Goal: Information Seeking & Learning: Learn about a topic

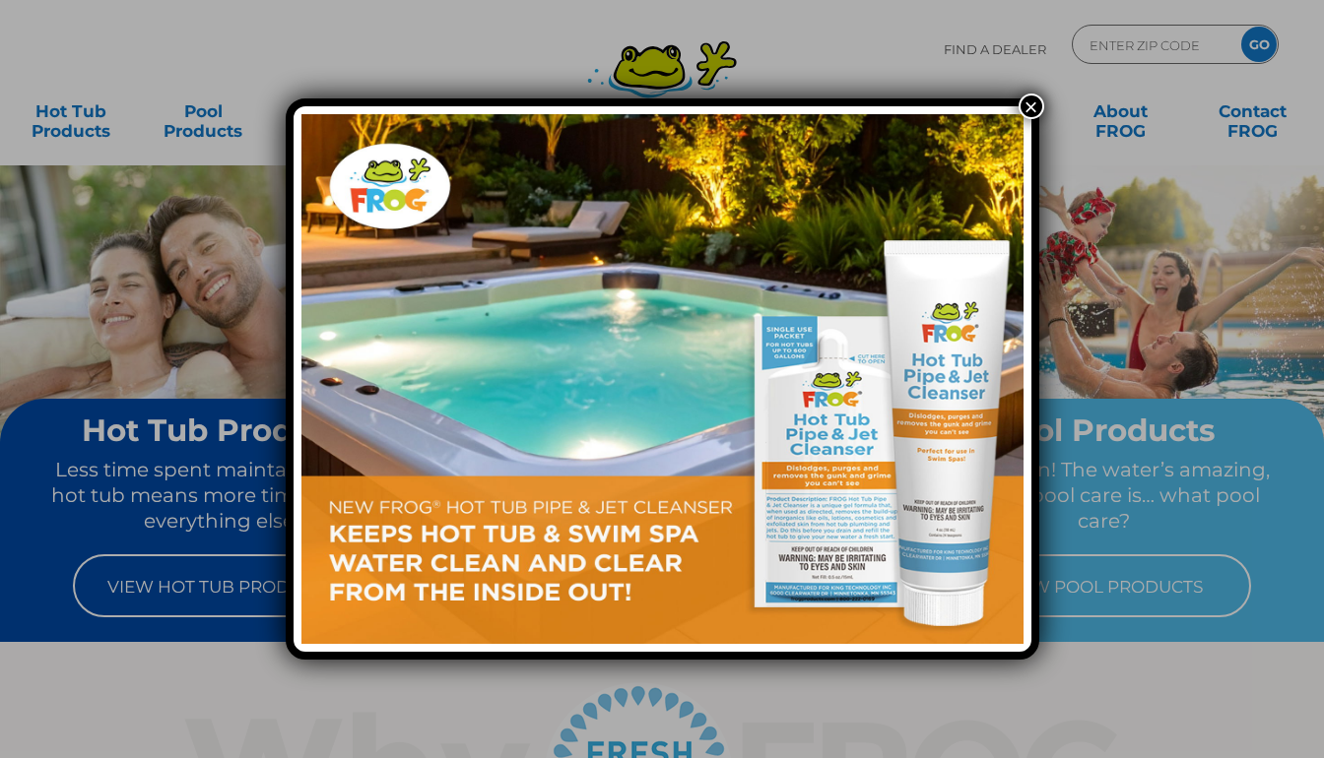
click at [1036, 102] on button "×" at bounding box center [1031, 107] width 26 height 26
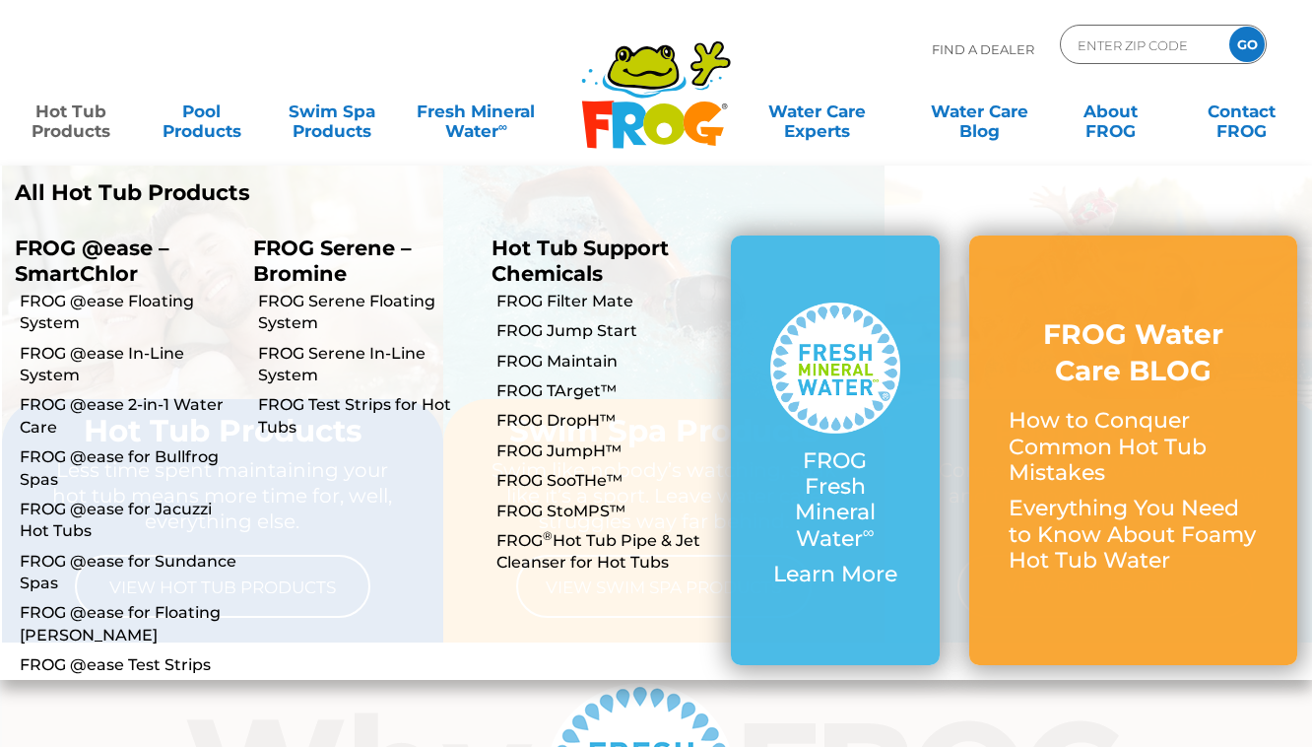
click at [77, 127] on link "Hot Tub Products" at bounding box center [70, 111] width 101 height 39
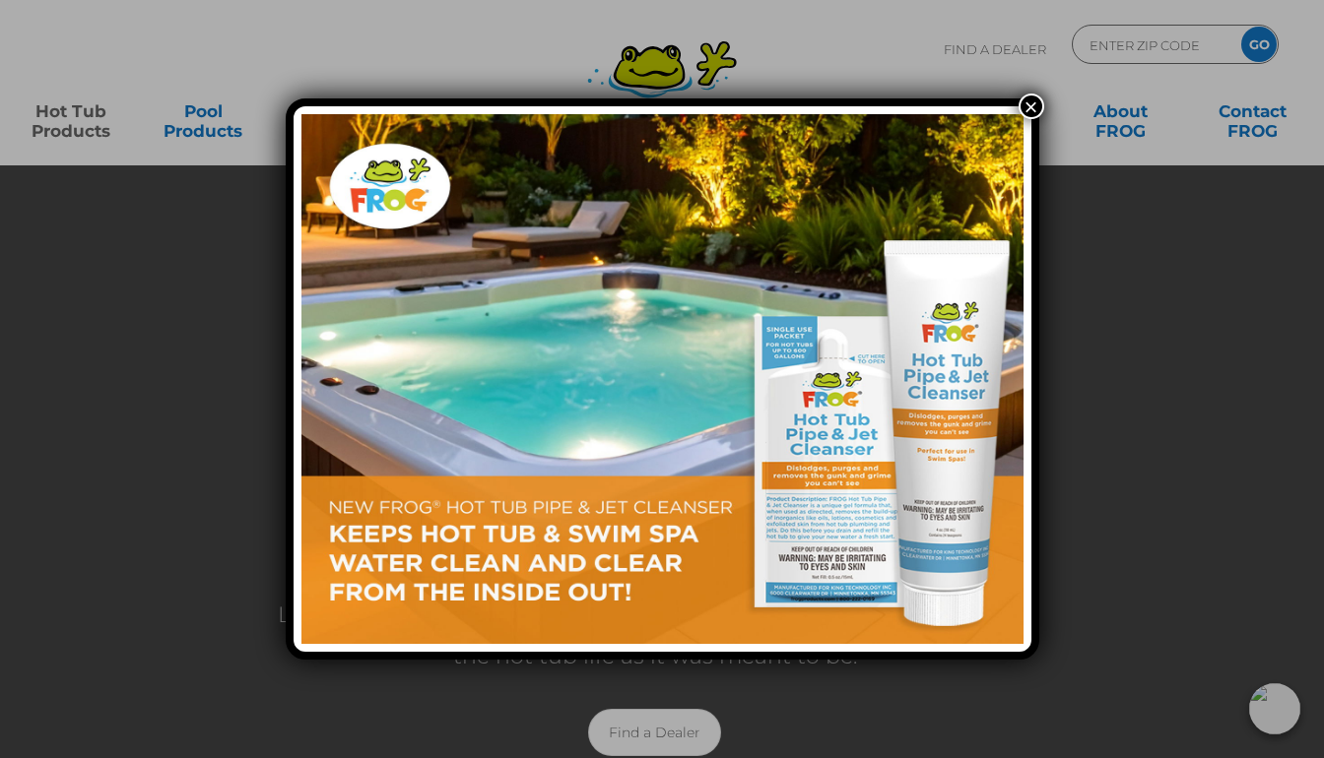
click at [1026, 106] on button "×" at bounding box center [1031, 107] width 26 height 26
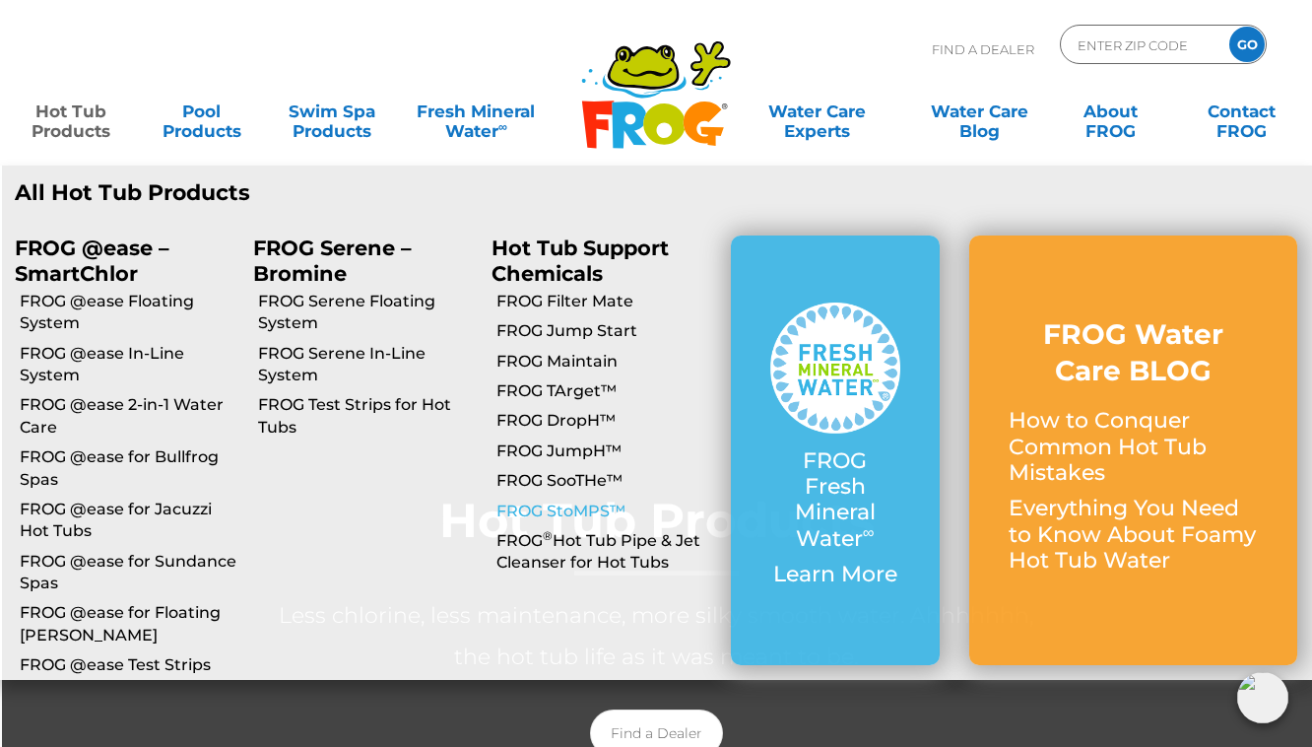
click at [583, 507] on link "FROG StoMPS™" at bounding box center [605, 511] width 219 height 22
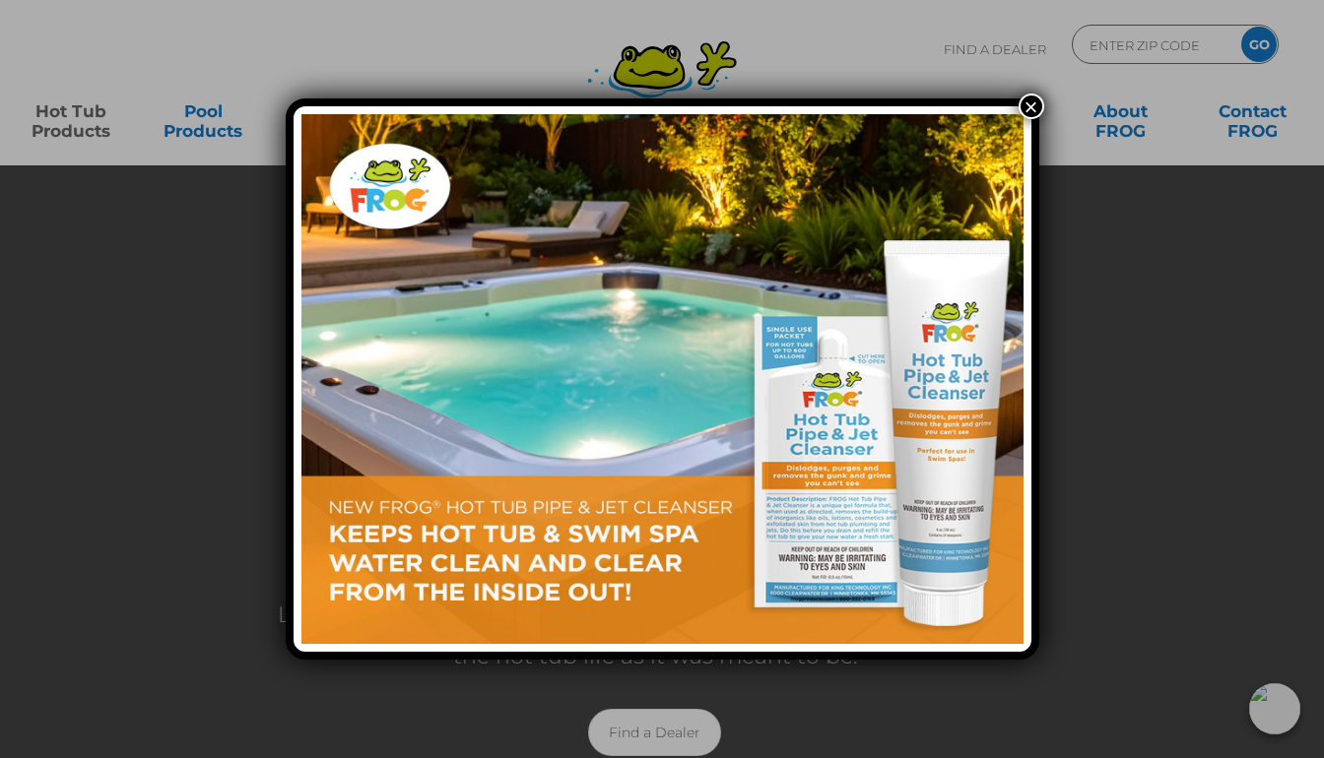
click at [1033, 107] on button "×" at bounding box center [1031, 107] width 26 height 26
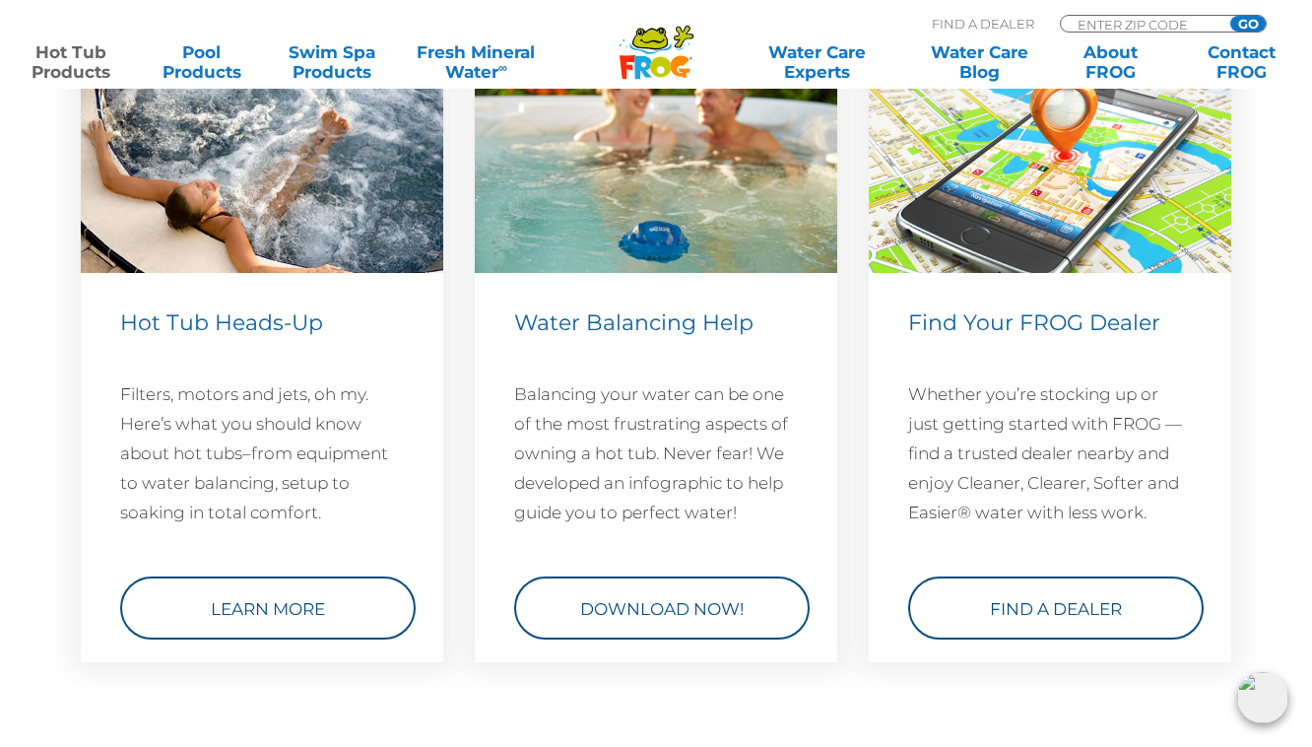
scroll to position [5831, 0]
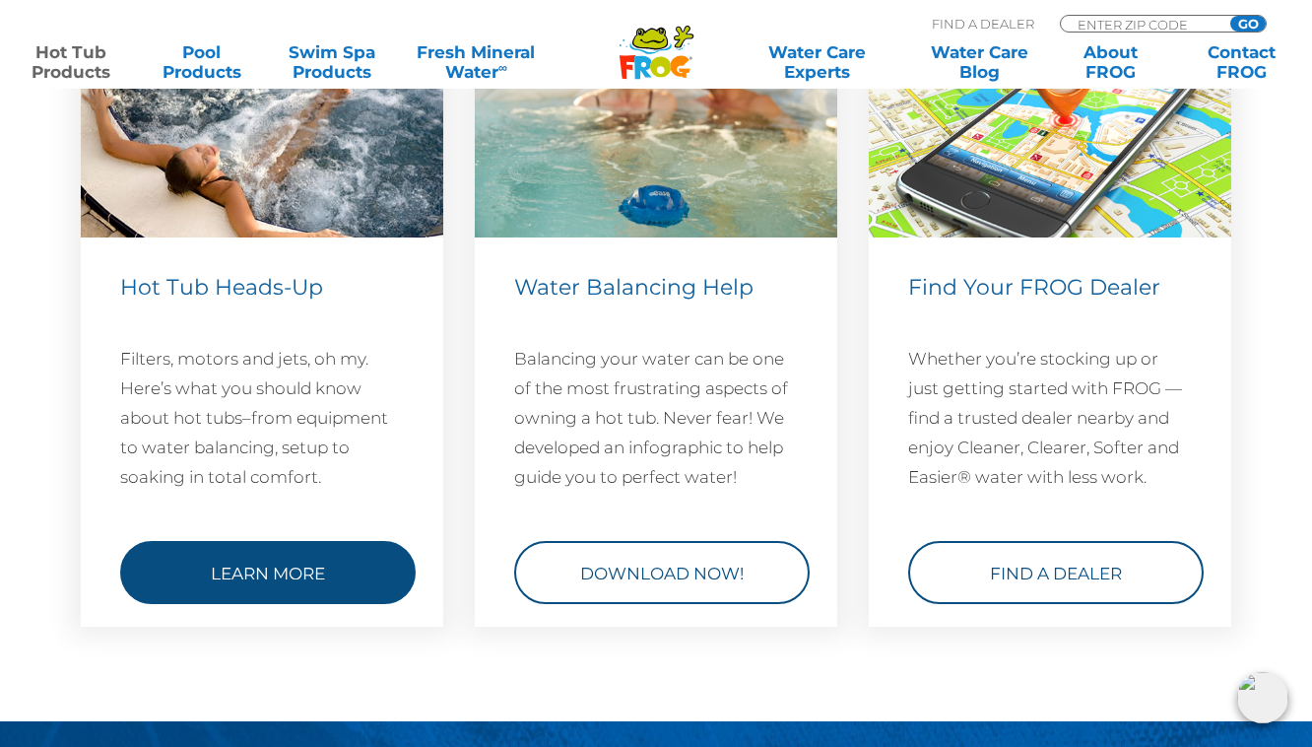
click at [286, 571] on link "Learn More" at bounding box center [268, 572] width 296 height 63
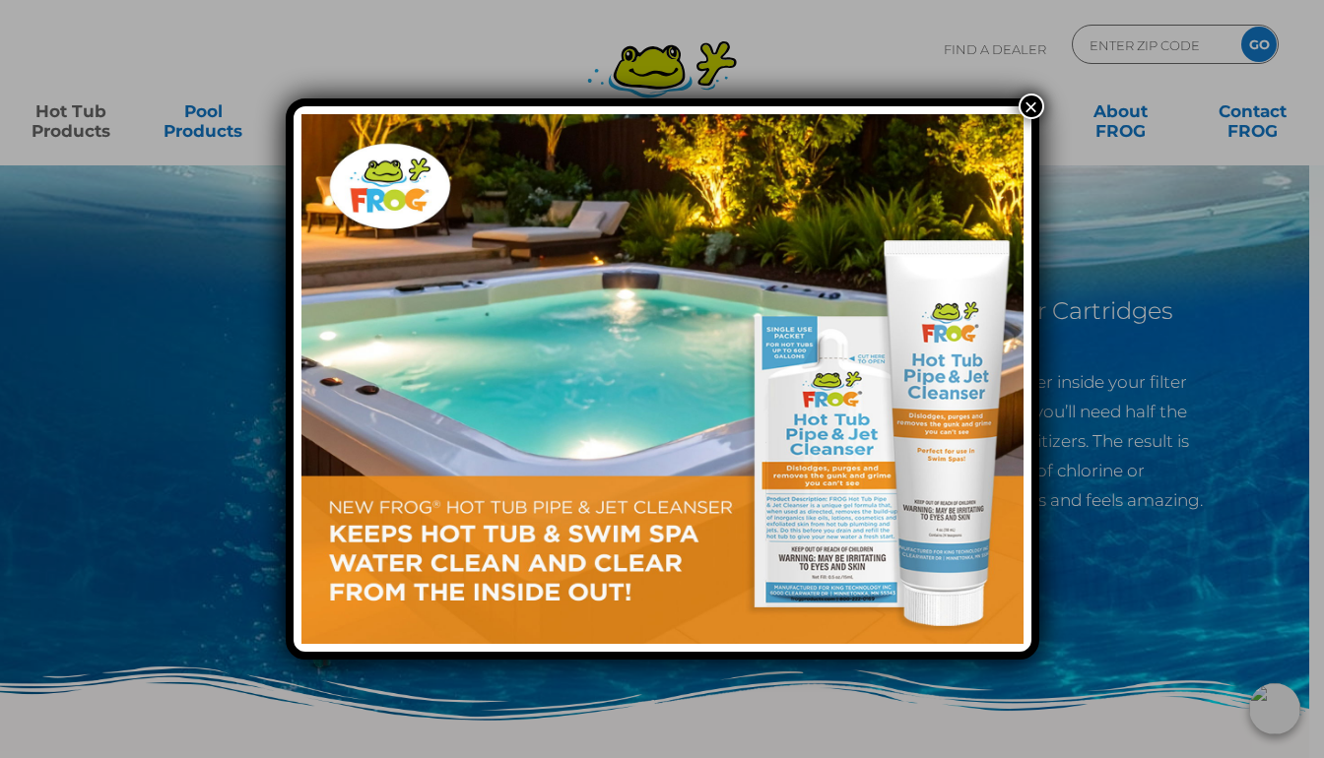
click at [1028, 108] on button "×" at bounding box center [1031, 107] width 26 height 26
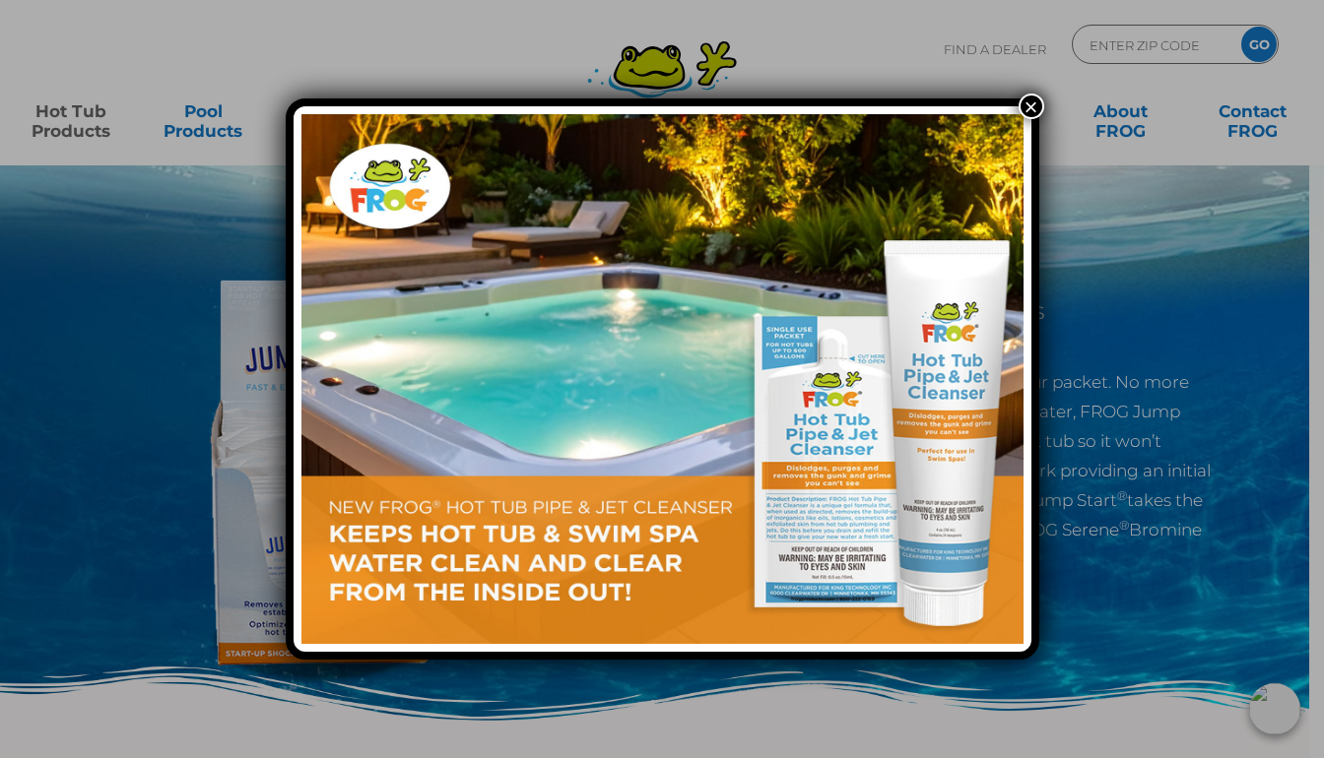
click at [1034, 104] on button "×" at bounding box center [1031, 107] width 26 height 26
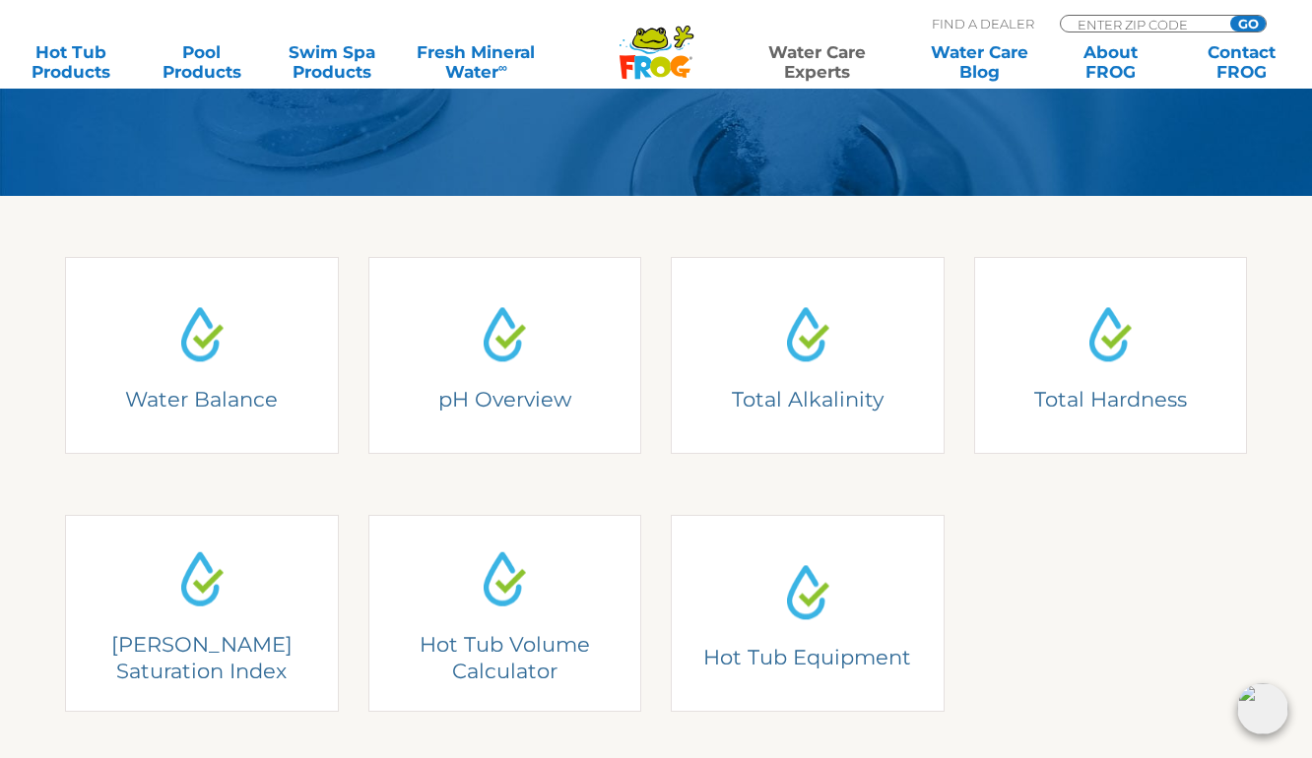
scroll to position [473, 0]
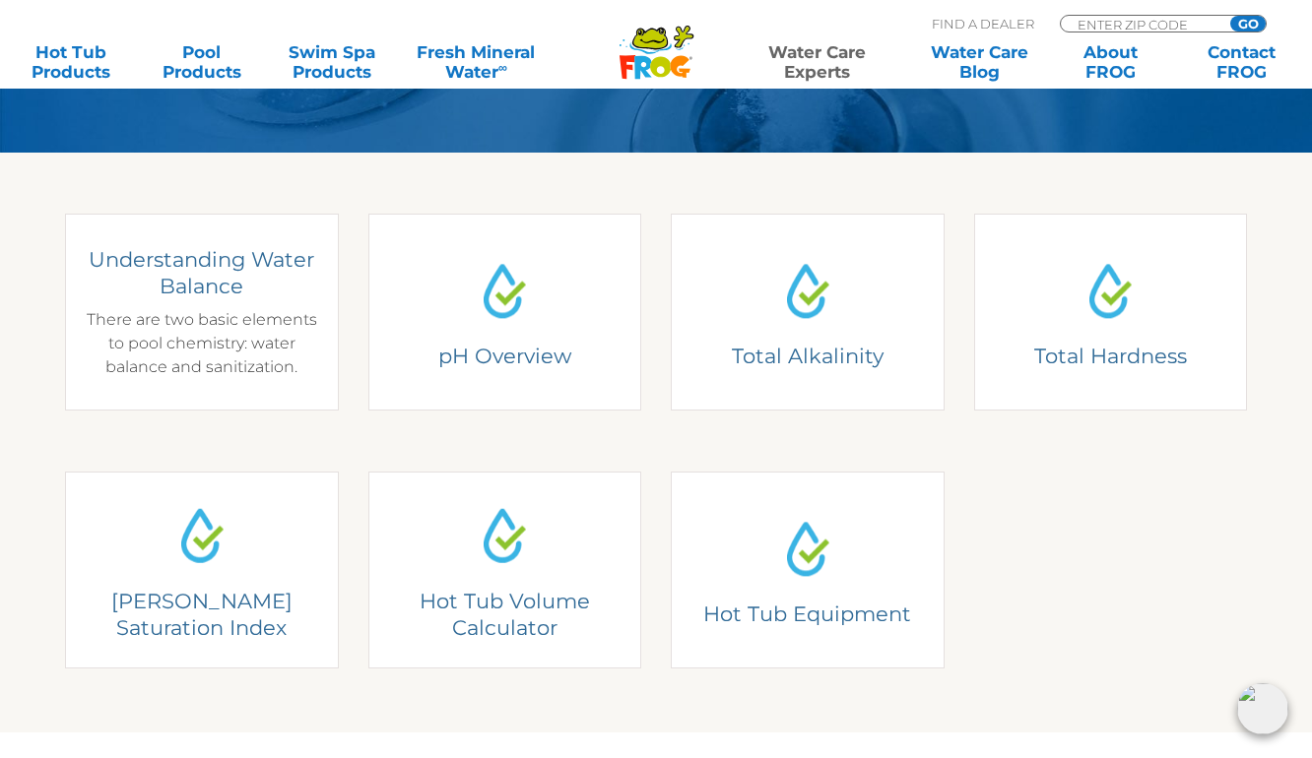
click at [201, 293] on h4 "Understanding Water Balance" at bounding box center [202, 273] width 244 height 54
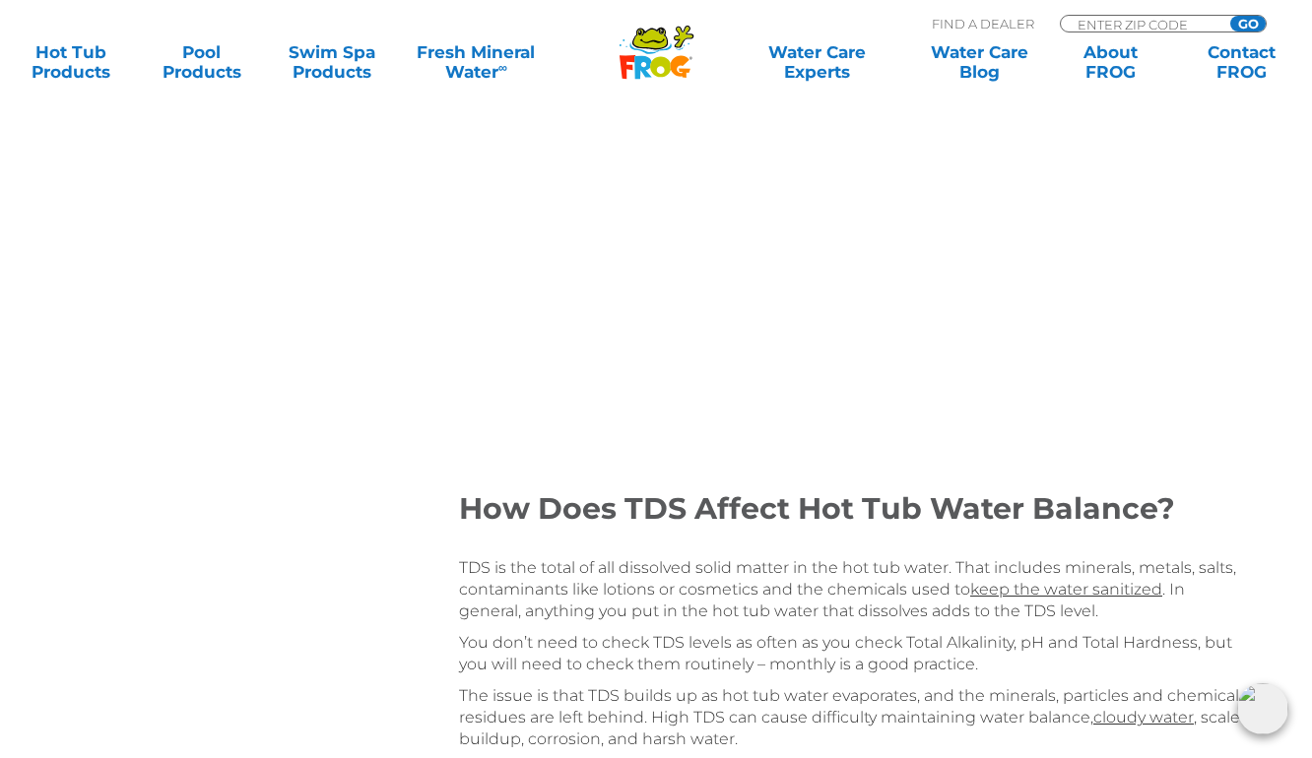
scroll to position [2364, 0]
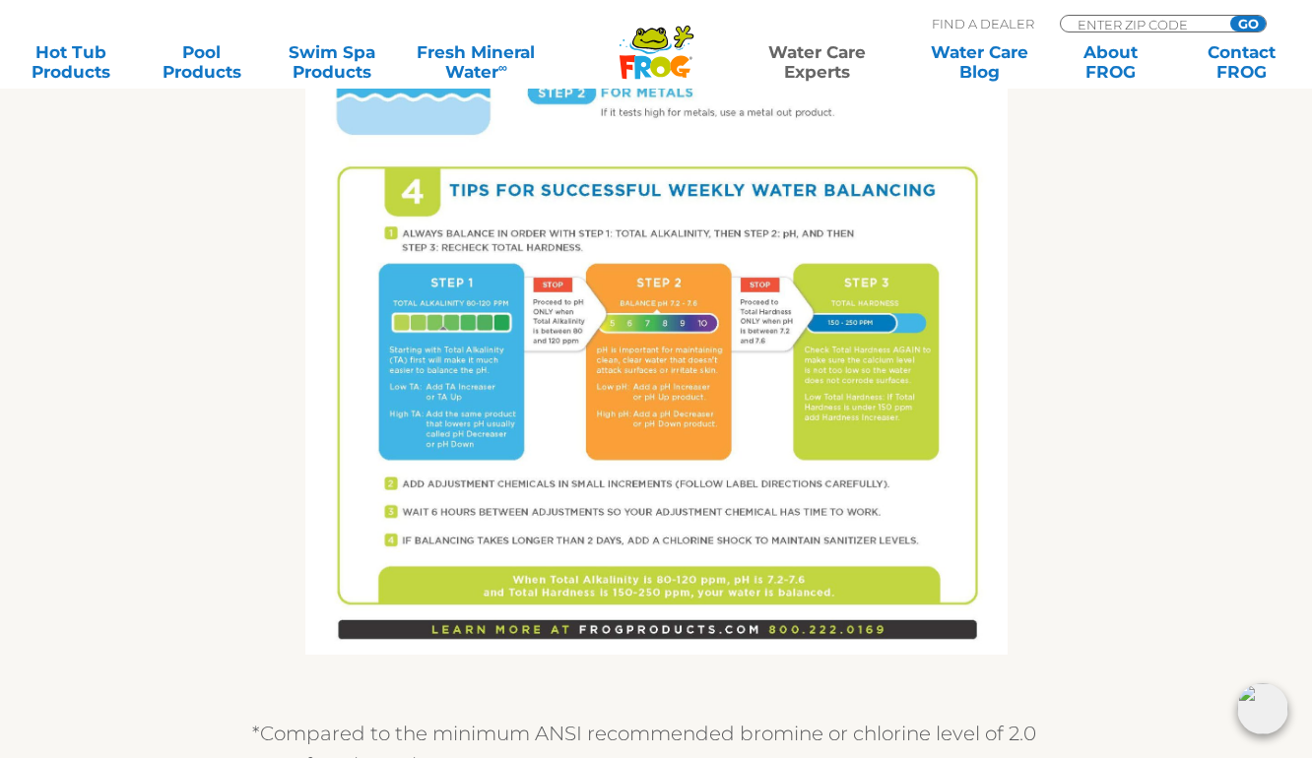
scroll to position [1261, 0]
